Goal: Information Seeking & Learning: Learn about a topic

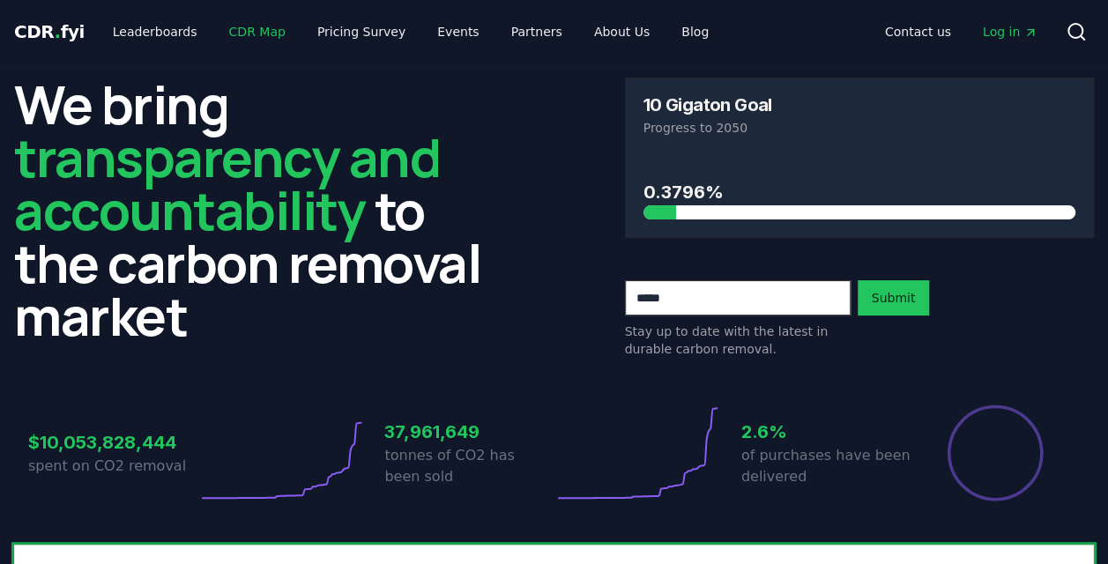
click at [249, 36] on link "CDR Map" at bounding box center [257, 32] width 85 height 32
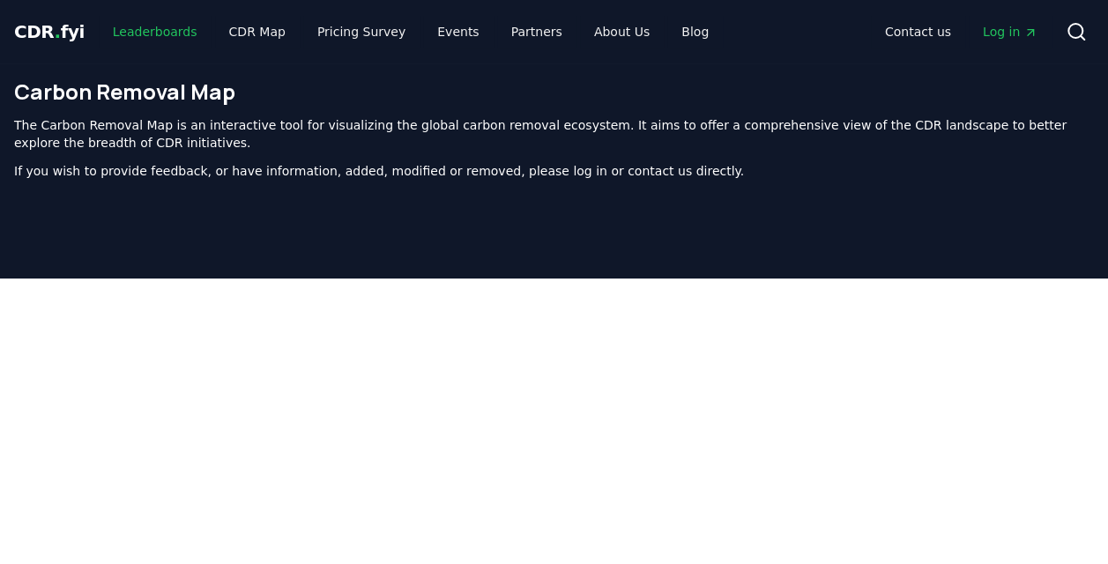
click at [158, 26] on link "Leaderboards" at bounding box center [155, 32] width 113 height 32
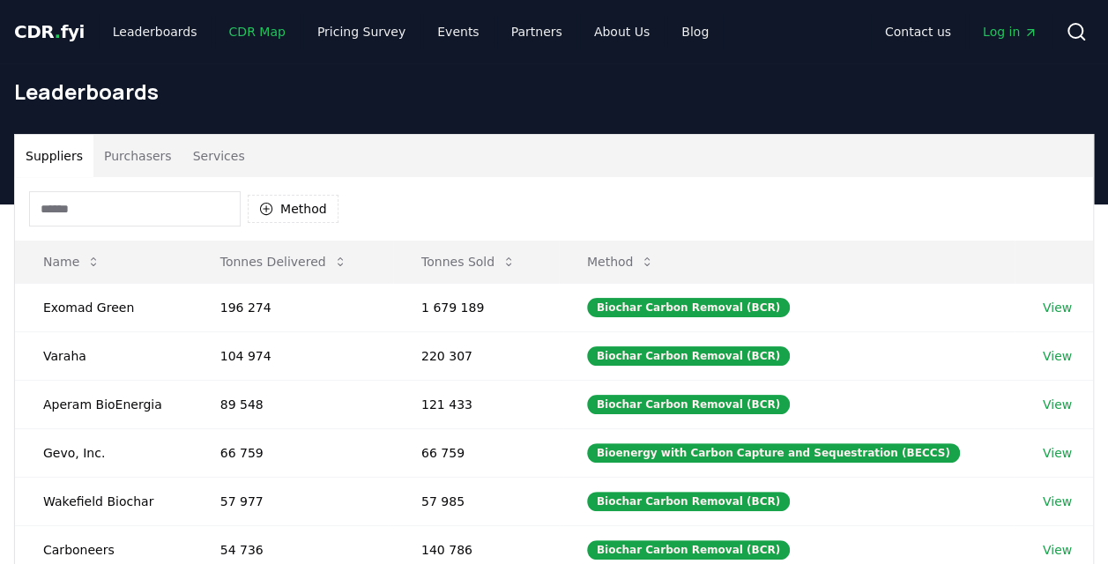
click at [240, 23] on link "CDR Map" at bounding box center [257, 32] width 85 height 32
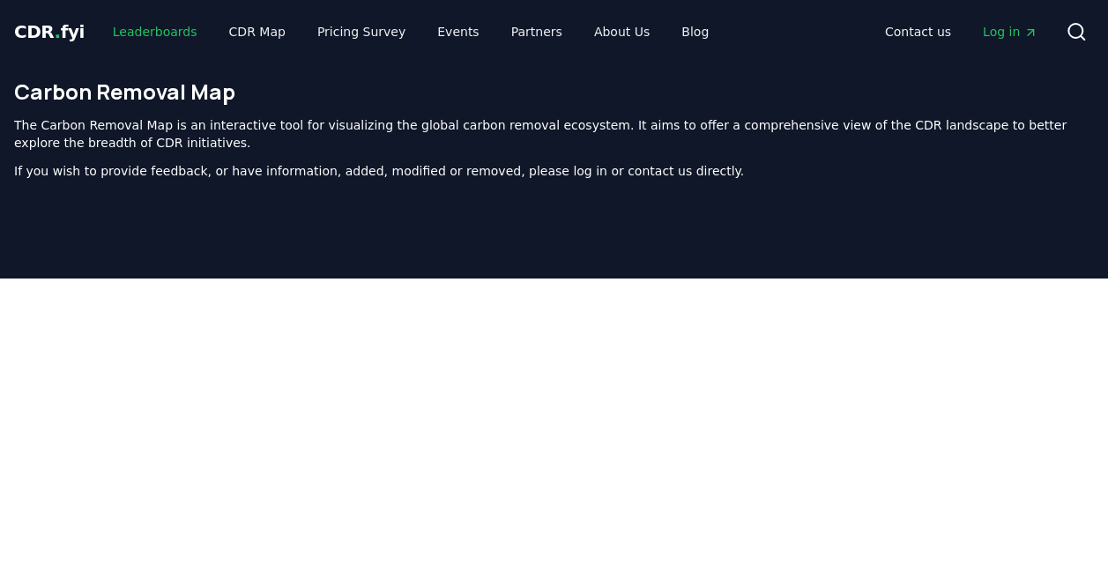
click at [132, 32] on link "Leaderboards" at bounding box center [155, 32] width 113 height 32
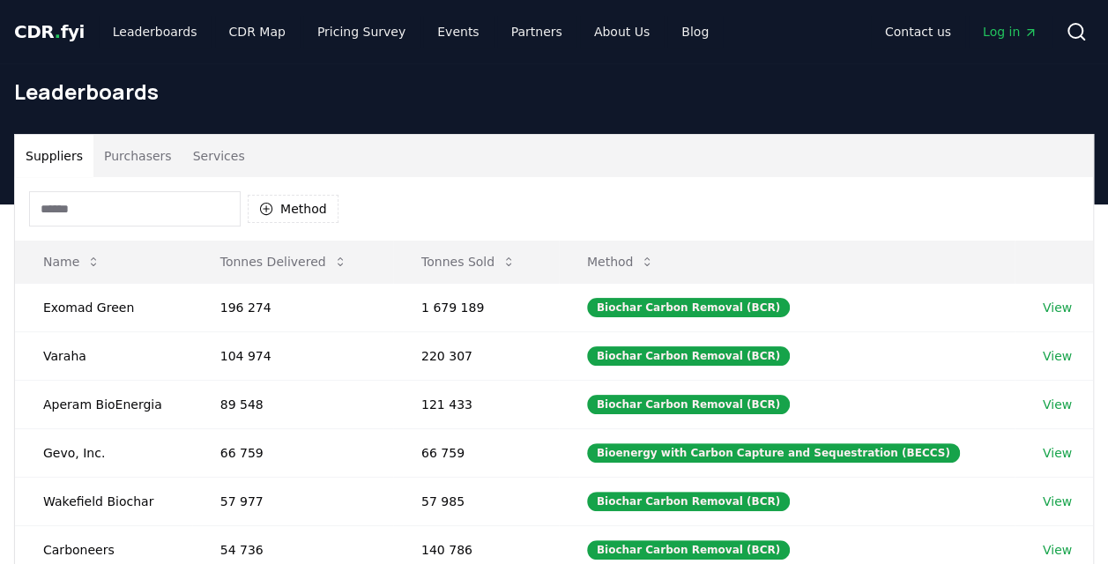
click at [121, 155] on button "Purchasers" at bounding box center [137, 156] width 89 height 42
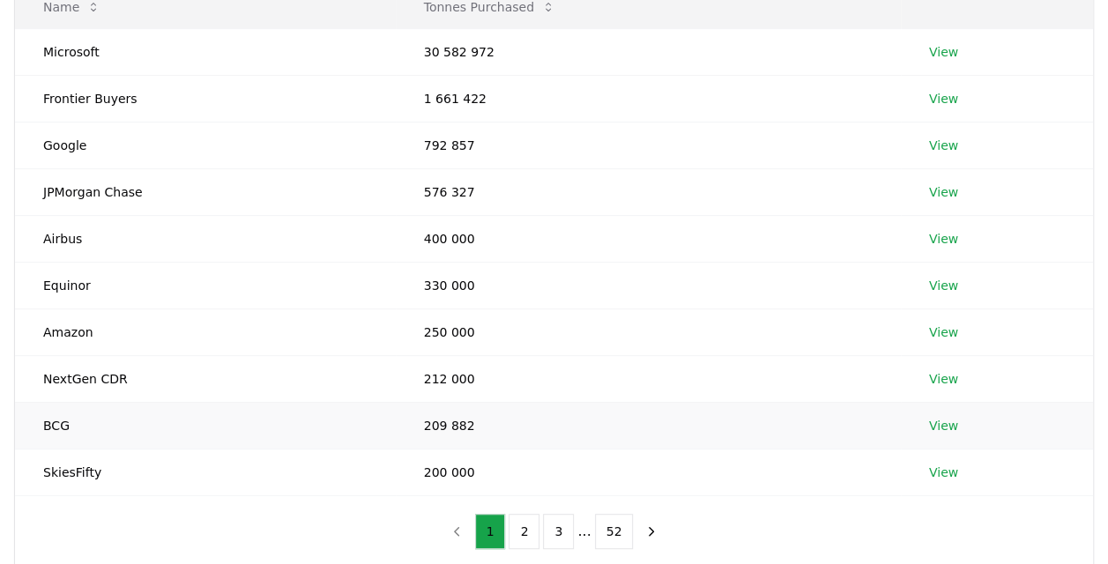
scroll to position [254, 0]
click at [522, 530] on button "2" at bounding box center [524, 532] width 31 height 35
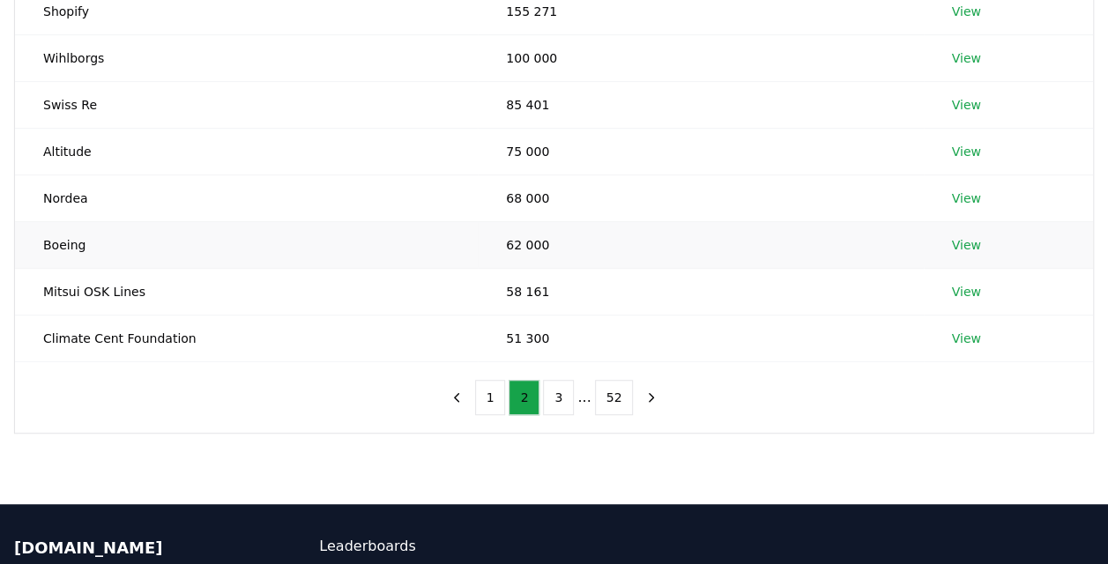
scroll to position [401, 0]
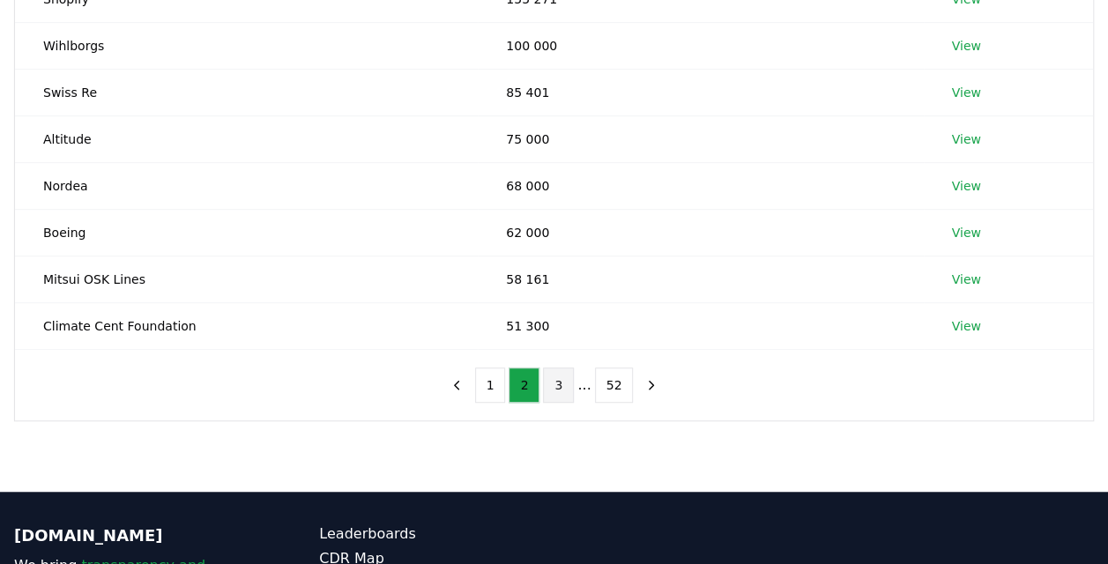
click at [555, 383] on button "3" at bounding box center [558, 385] width 31 height 35
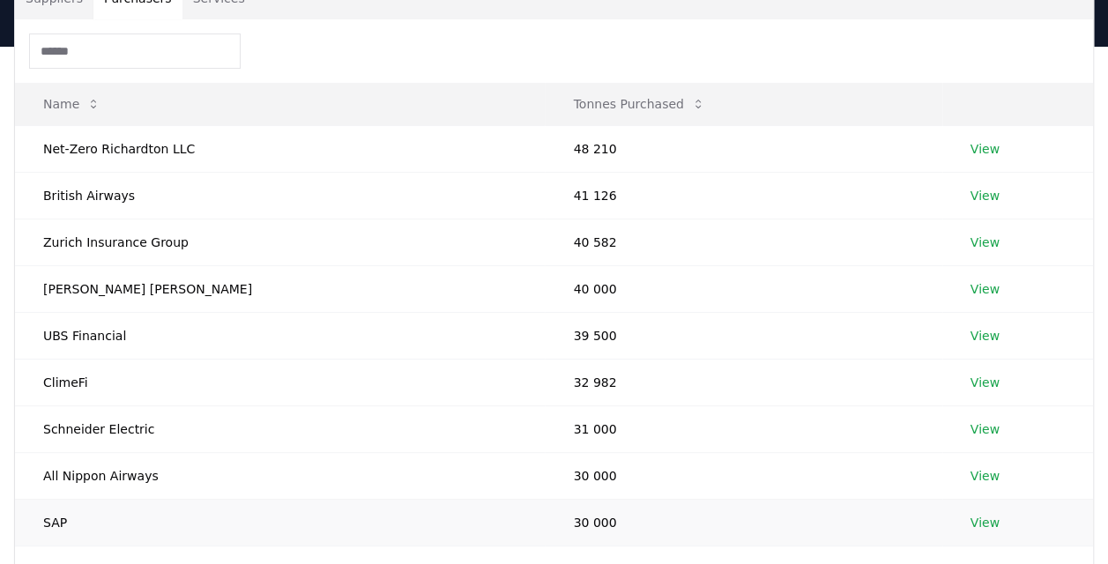
scroll to position [476, 0]
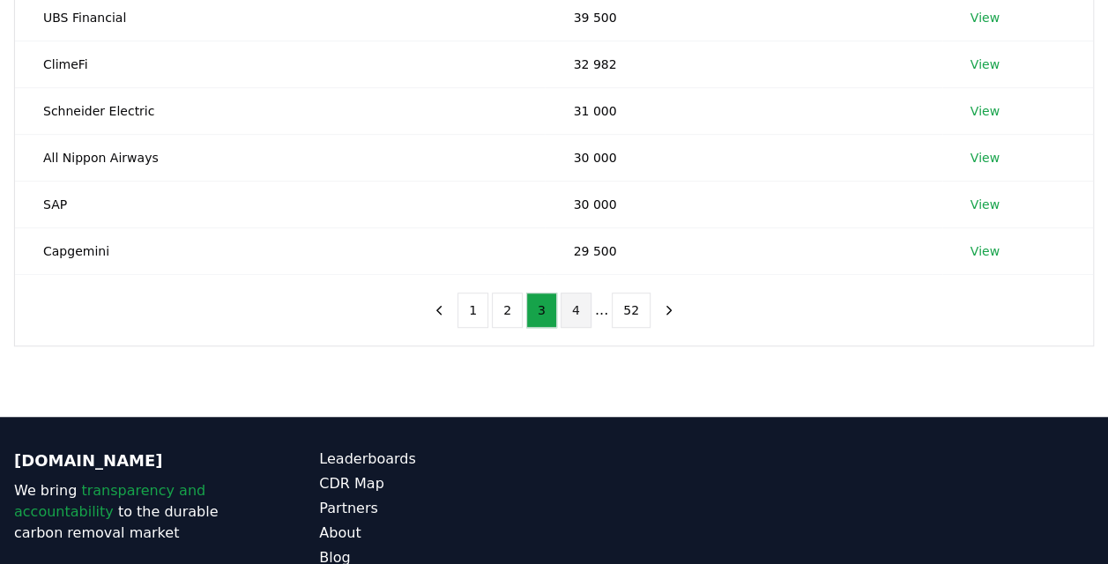
click at [574, 305] on button "4" at bounding box center [576, 310] width 31 height 35
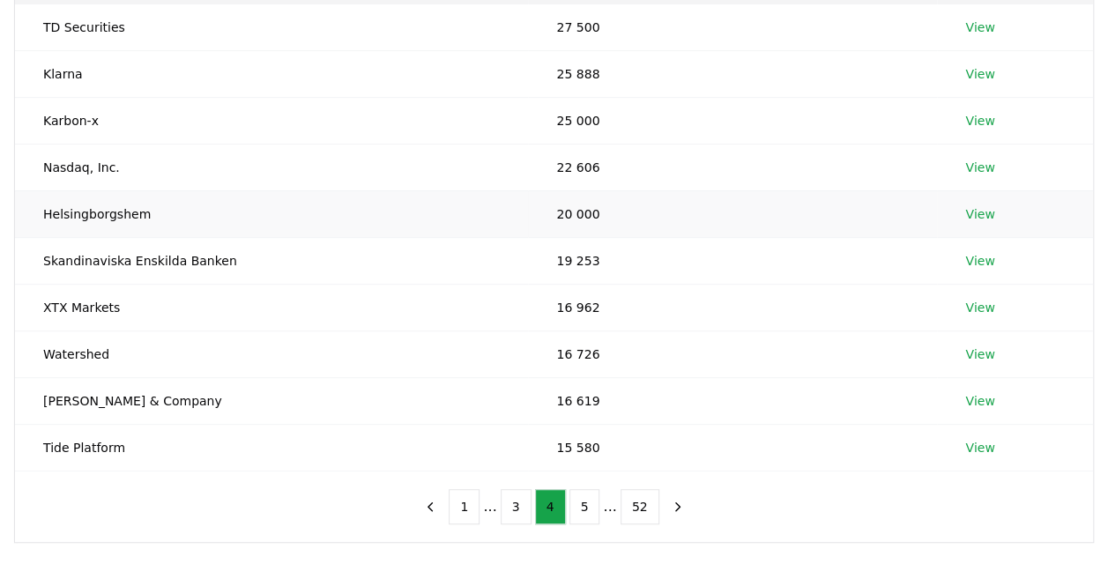
scroll to position [0, 0]
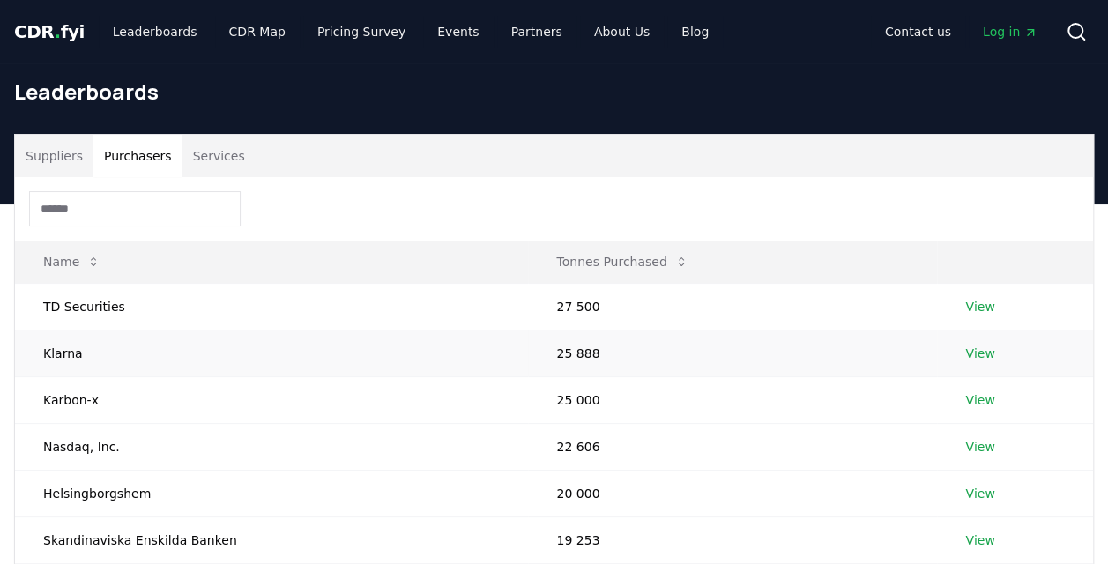
click at [972, 356] on link "View" at bounding box center [979, 354] width 29 height 18
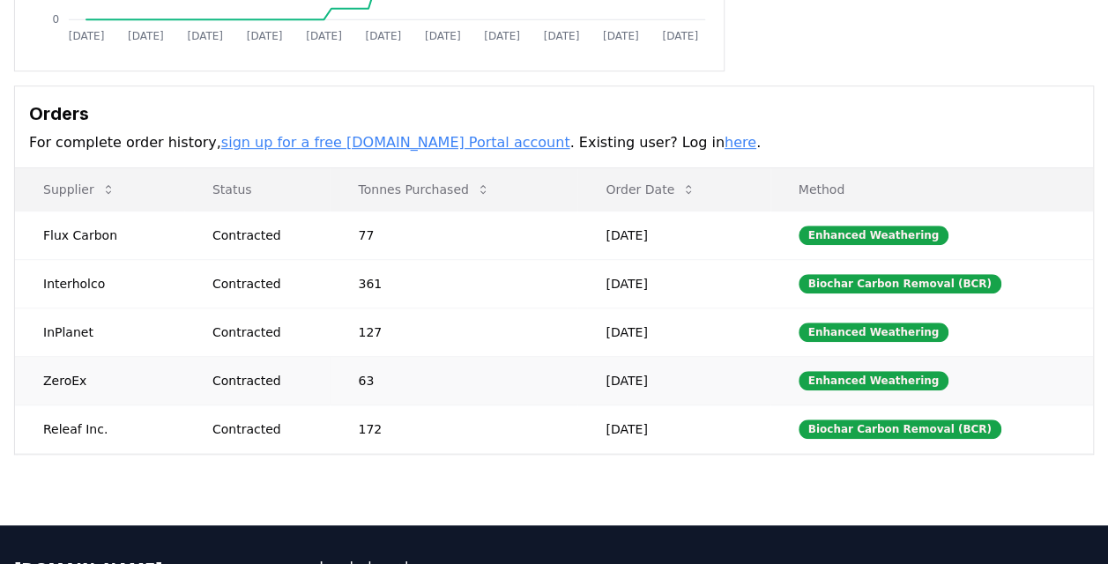
scroll to position [437, 0]
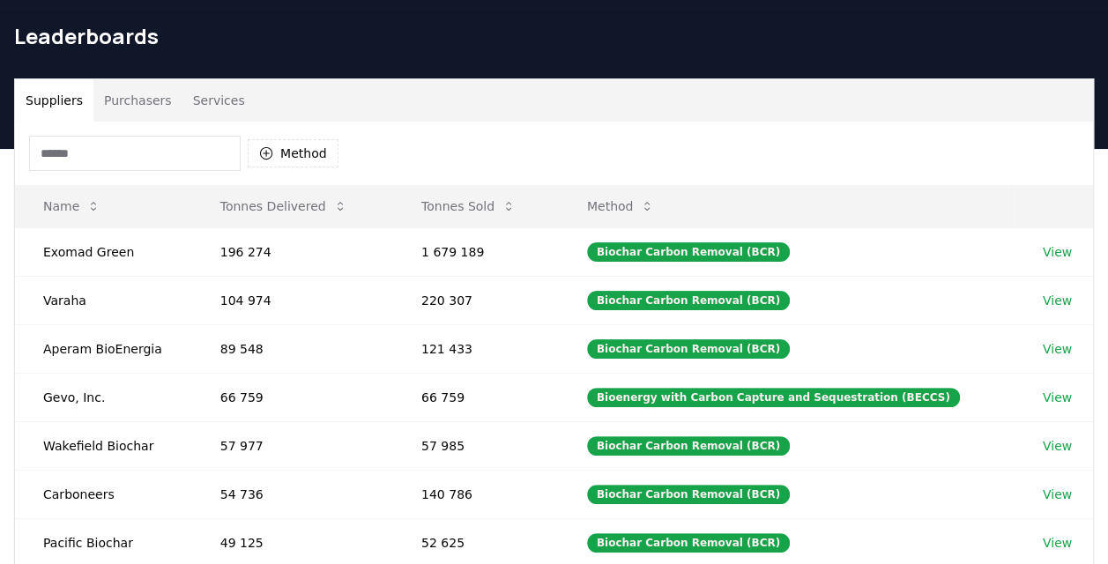
scroll to position [40, 0]
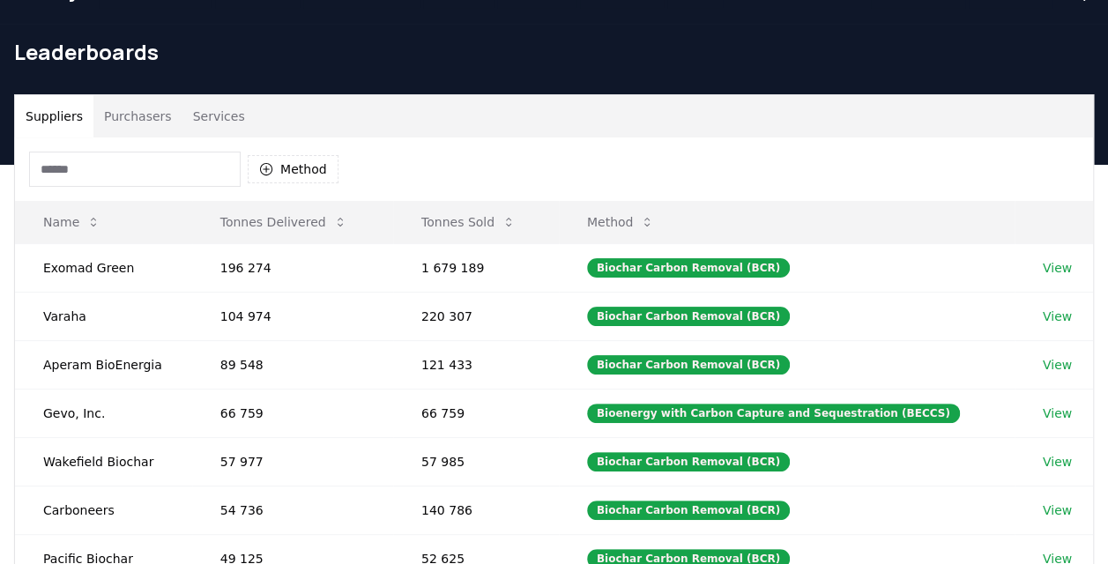
click at [132, 112] on button "Purchasers" at bounding box center [137, 116] width 89 height 42
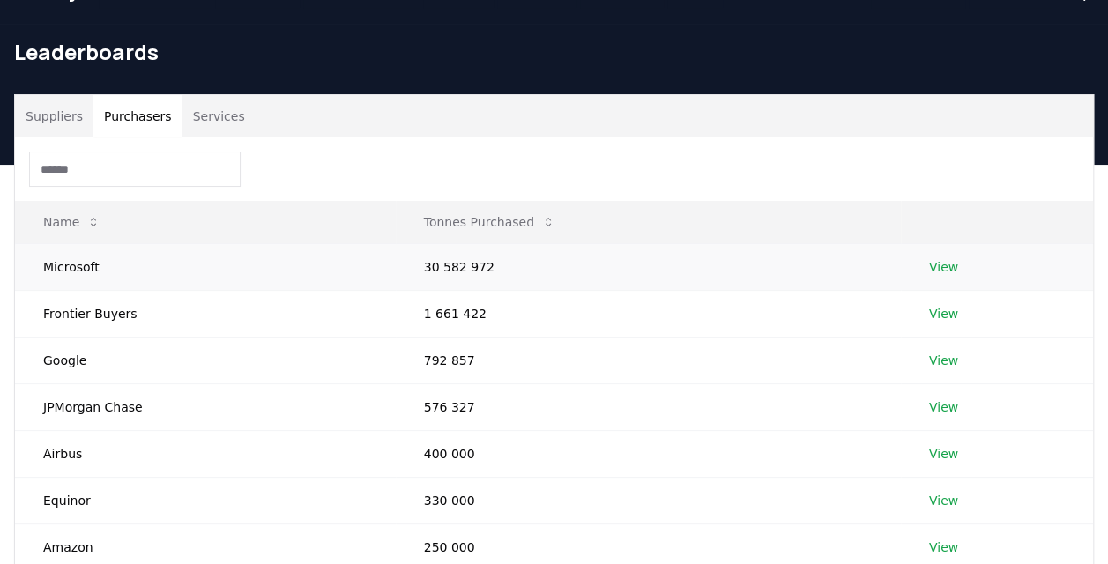
click at [71, 265] on td "Microsoft" at bounding box center [205, 266] width 381 height 47
click at [947, 264] on link "View" at bounding box center [943, 267] width 29 height 18
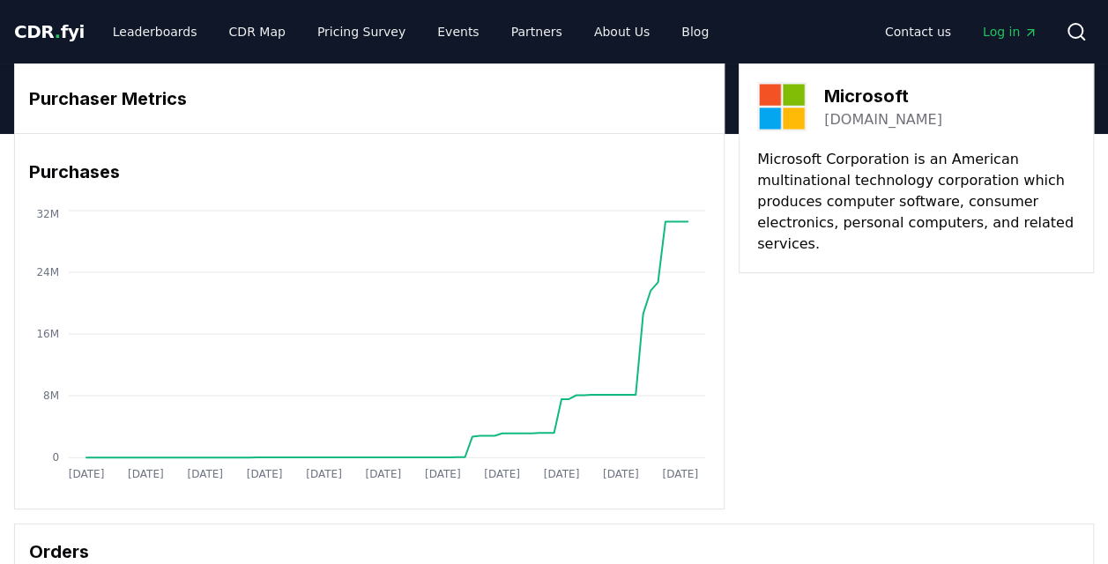
click at [813, 421] on div "Purchaser Metrics Purchases [DATE] [DATE] [DATE] [DATE] [DATE] [DATE] [DATE] [D…" at bounding box center [554, 286] width 1080 height 446
click at [859, 358] on div "Purchaser Metrics Purchases [DATE] [DATE] [DATE] [DATE] [DATE] [DATE] [DATE] [D…" at bounding box center [554, 286] width 1080 height 446
